Goal: Information Seeking & Learning: Understand process/instructions

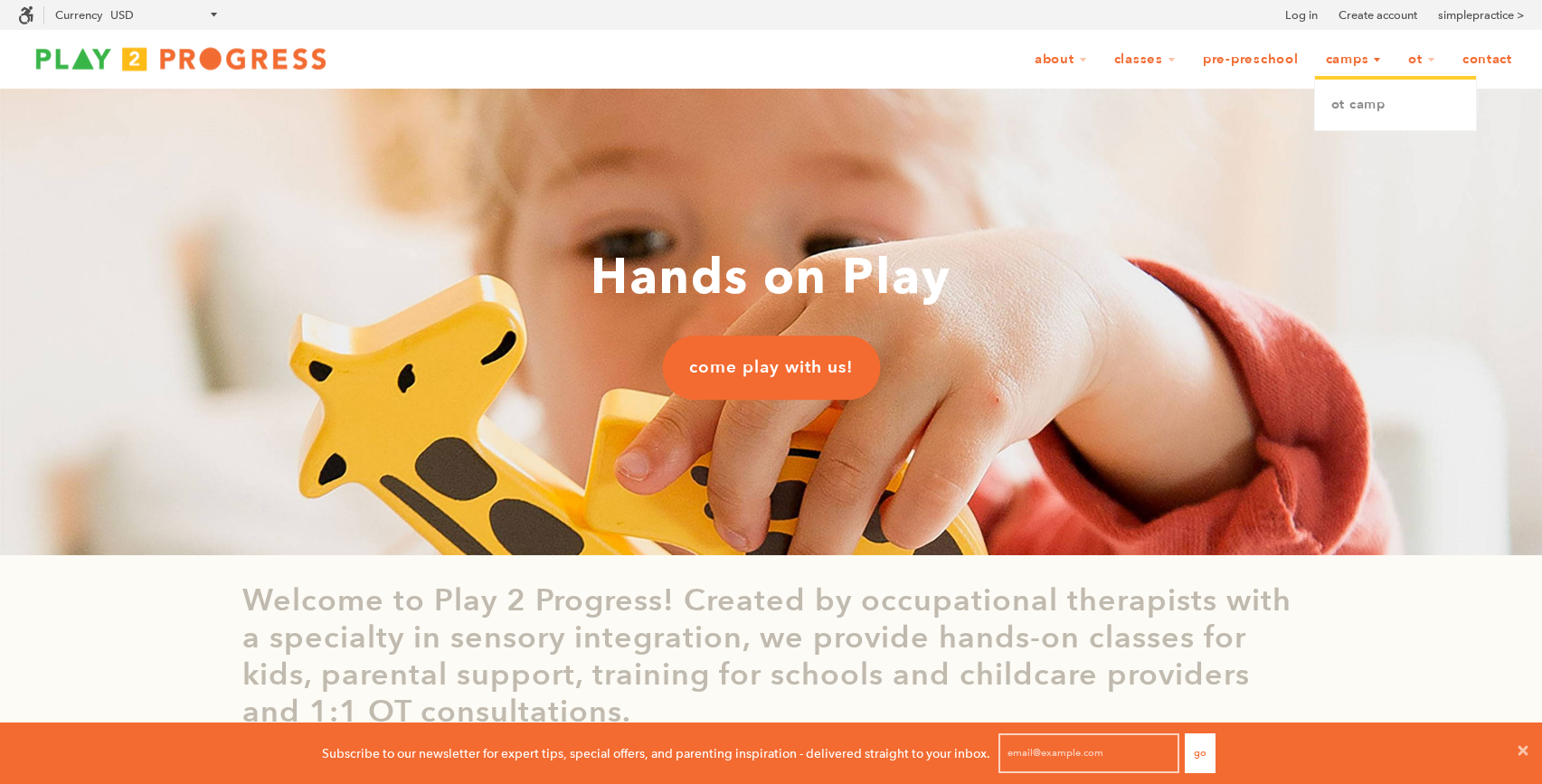
scroll to position [0, 1]
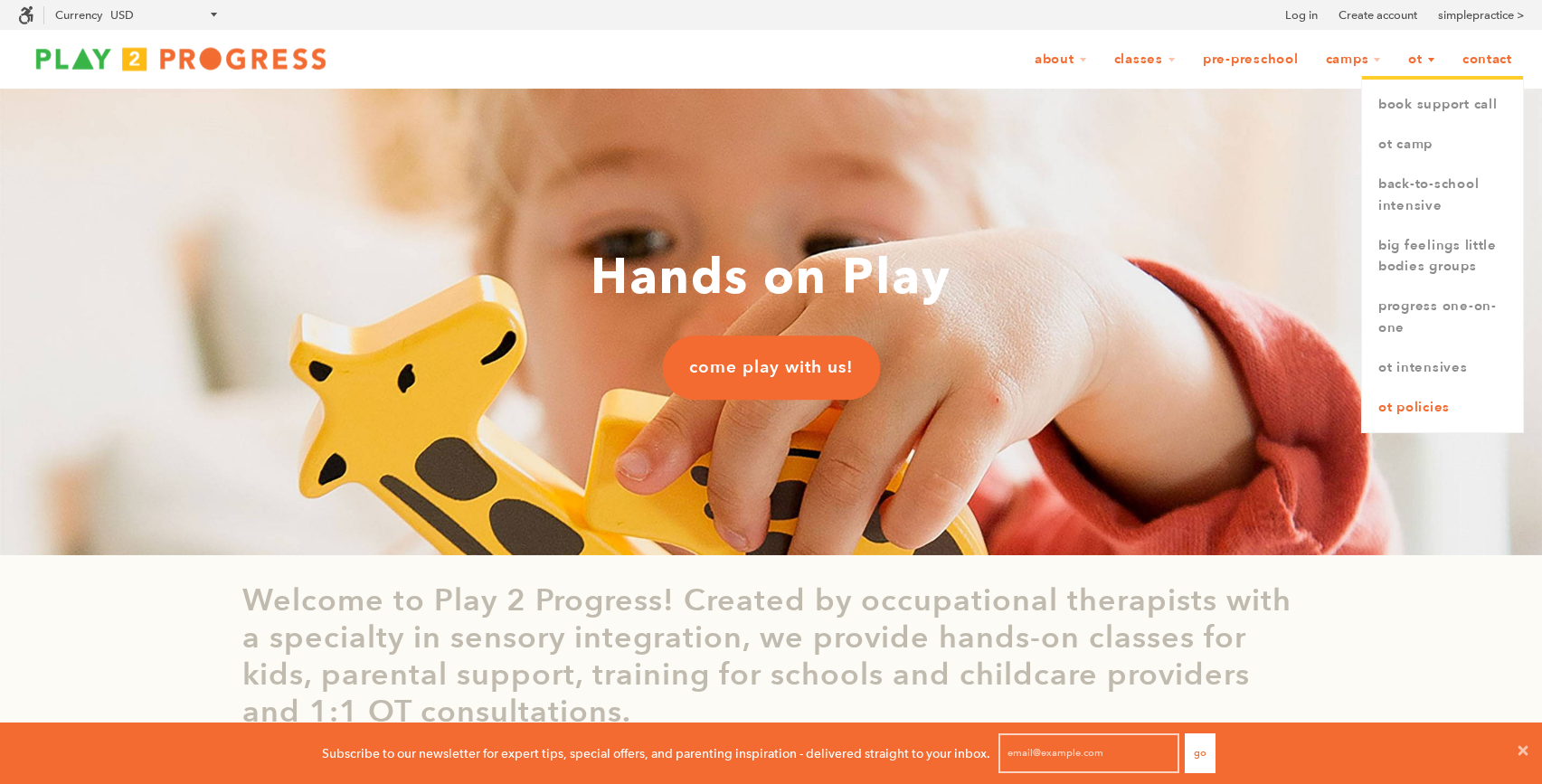
click at [1397, 402] on link "OT Policies" at bounding box center [1442, 408] width 161 height 39
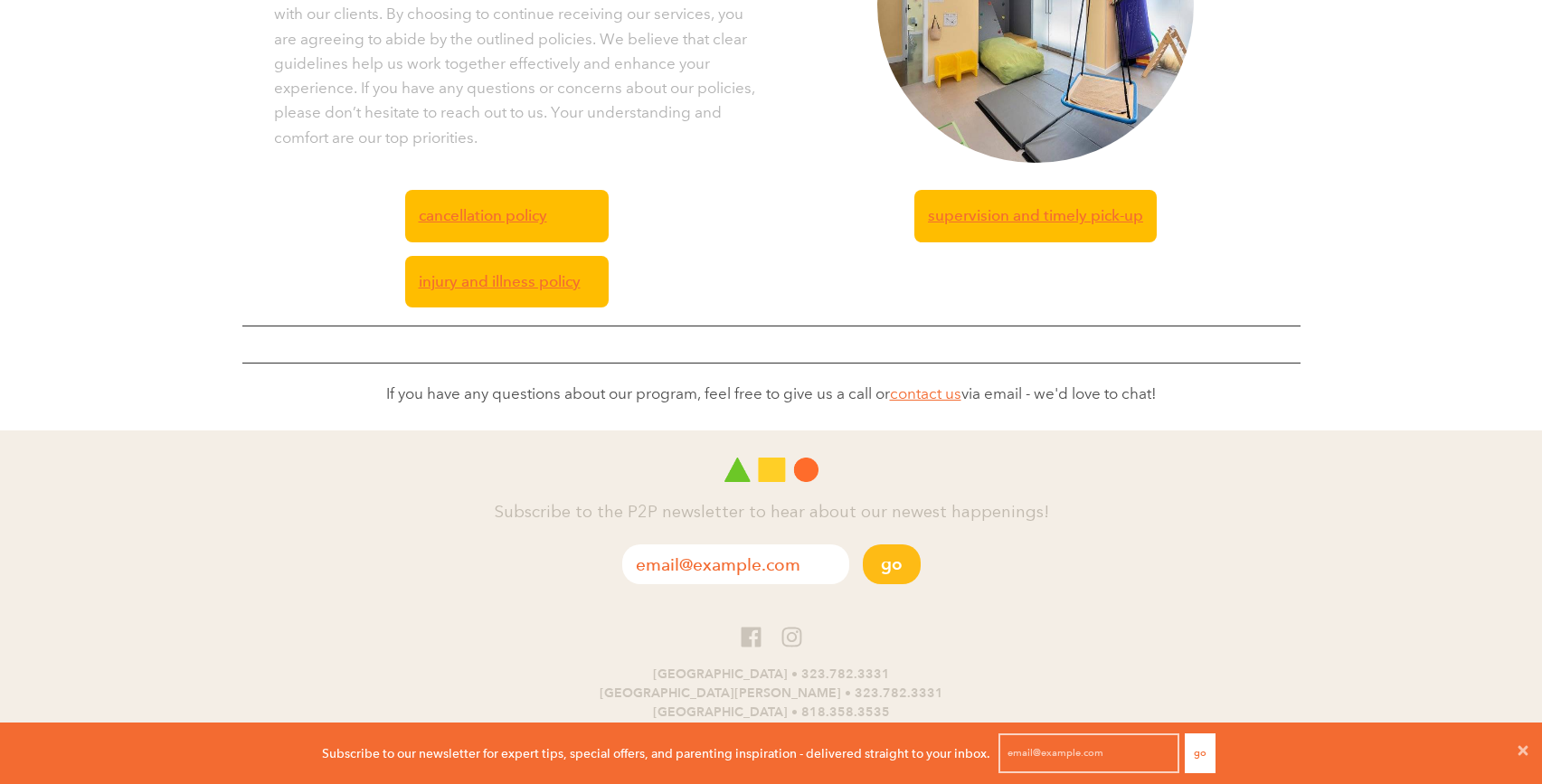
scroll to position [559, 0]
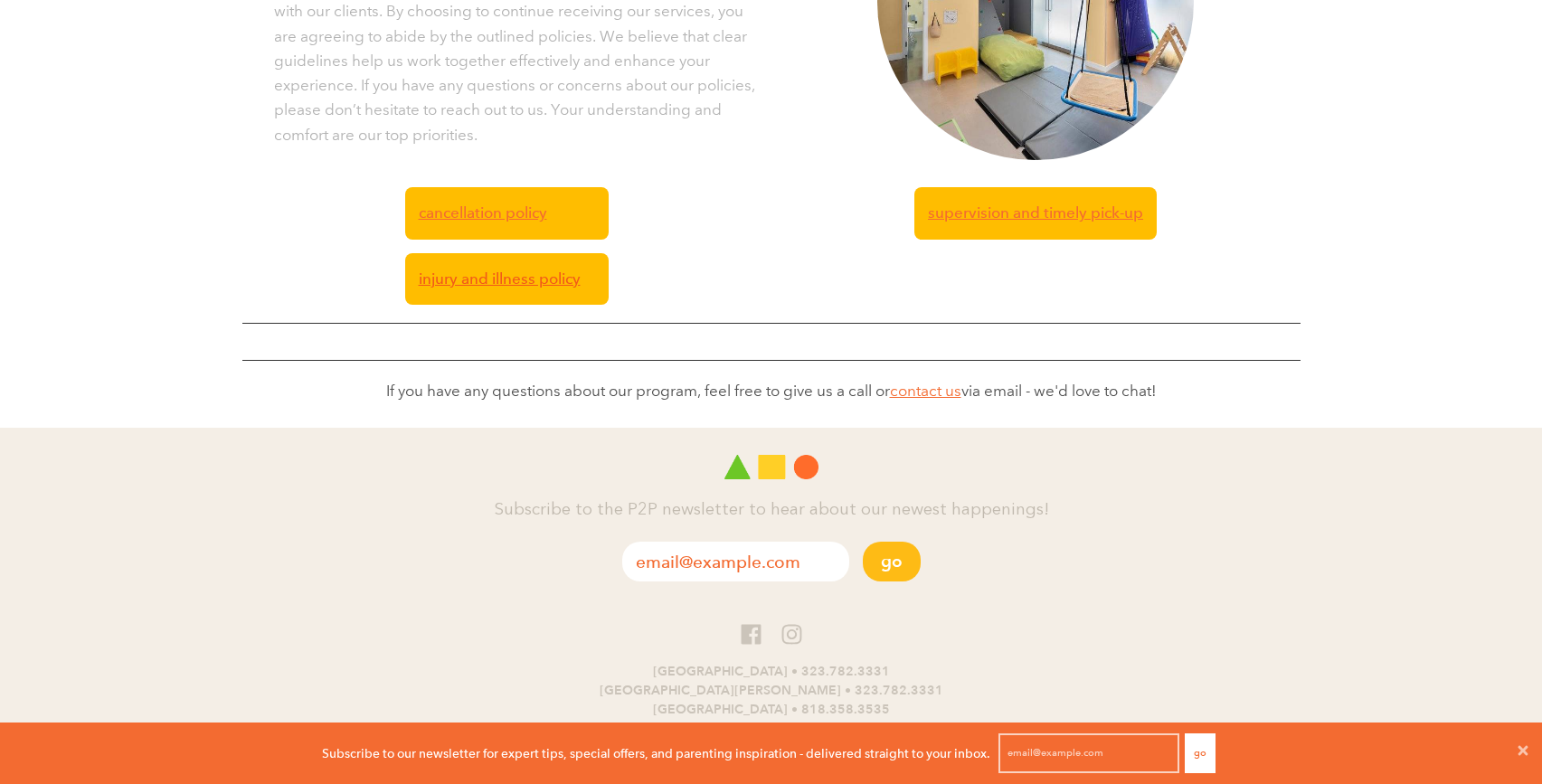
click at [492, 281] on span "injury and illness policy" at bounding box center [500, 279] width 162 height 25
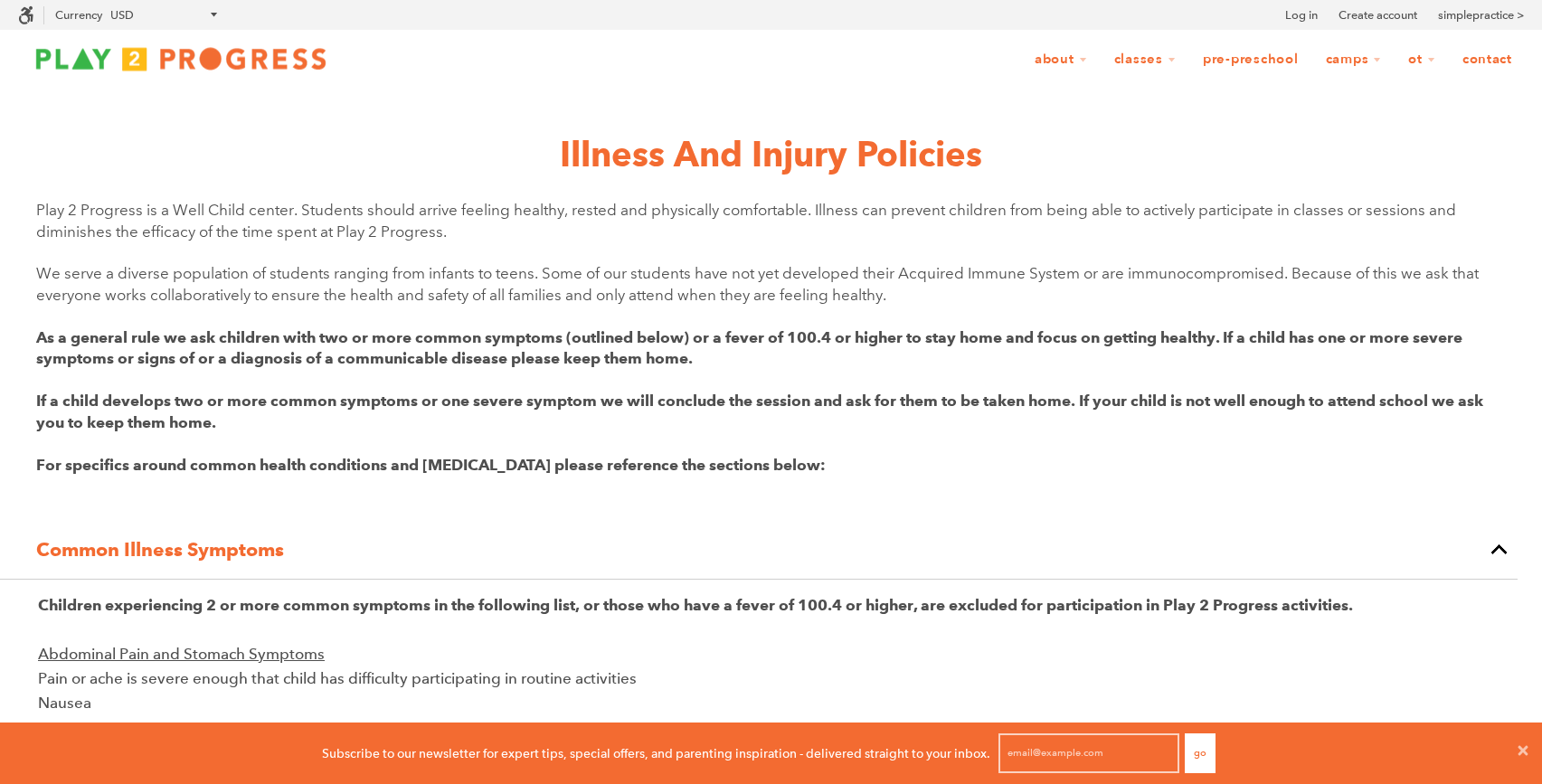
drag, startPoint x: 634, startPoint y: 535, endPoint x: 31, endPoint y: 613, distance: 608.0
copy div "Children experiencing 2 or more common symptoms in the following list, or those…"
click at [265, 279] on p "We serve a diverse population of students ranging from infants to teens. Some o…" at bounding box center [771, 285] width 1470 height 42
drag, startPoint x: 35, startPoint y: 272, endPoint x: 903, endPoint y: 294, distance: 868.3
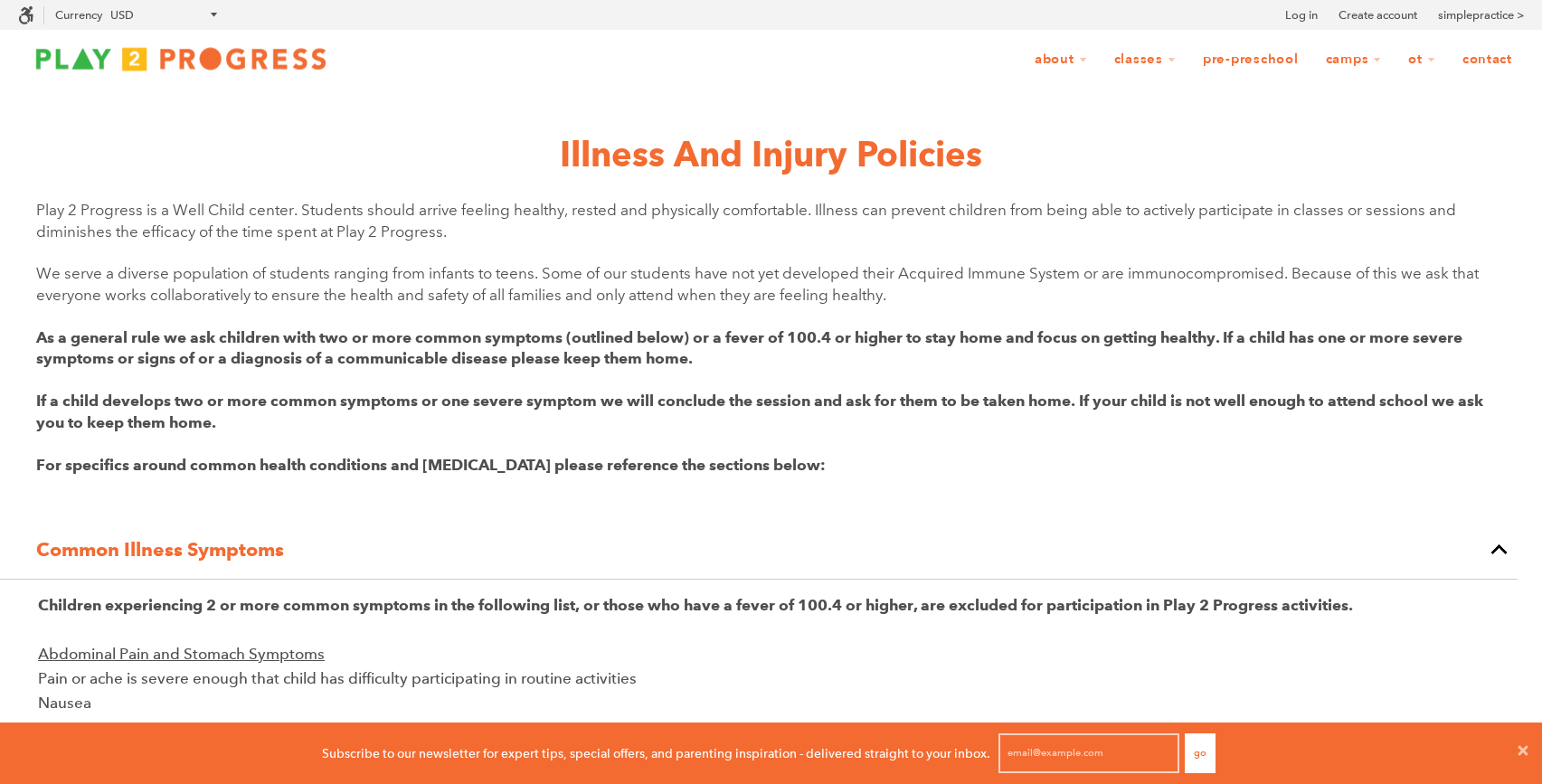
click at [903, 294] on p "We serve a diverse population of students ranging from infants to teens. Some o…" at bounding box center [771, 285] width 1470 height 42
copy p "We serve a diverse population of students ranging from infants to teens. Some o…"
